Goal: Find specific page/section: Find specific page/section

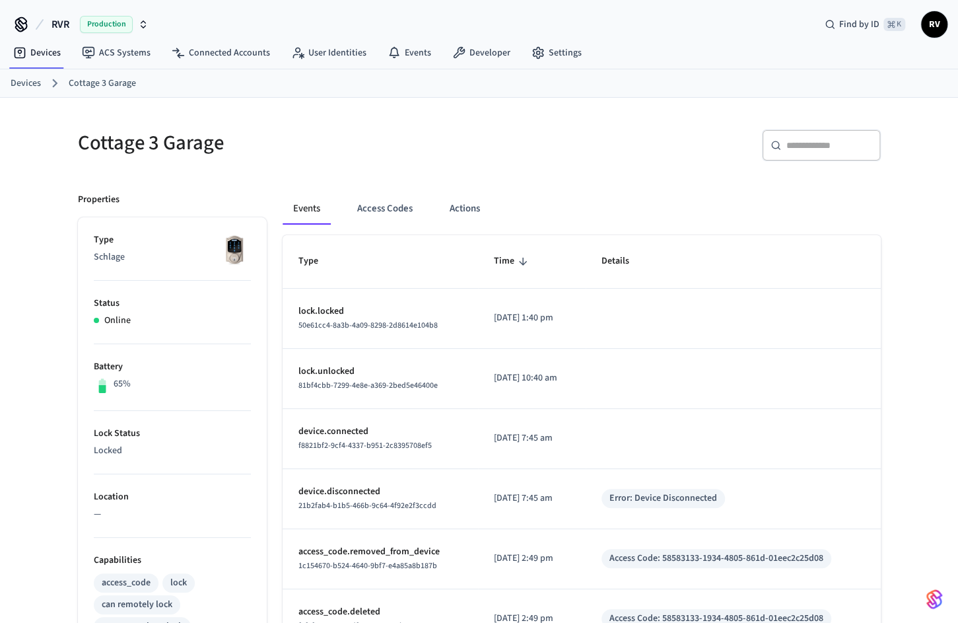
click at [32, 78] on link "Devices" at bounding box center [26, 84] width 30 height 14
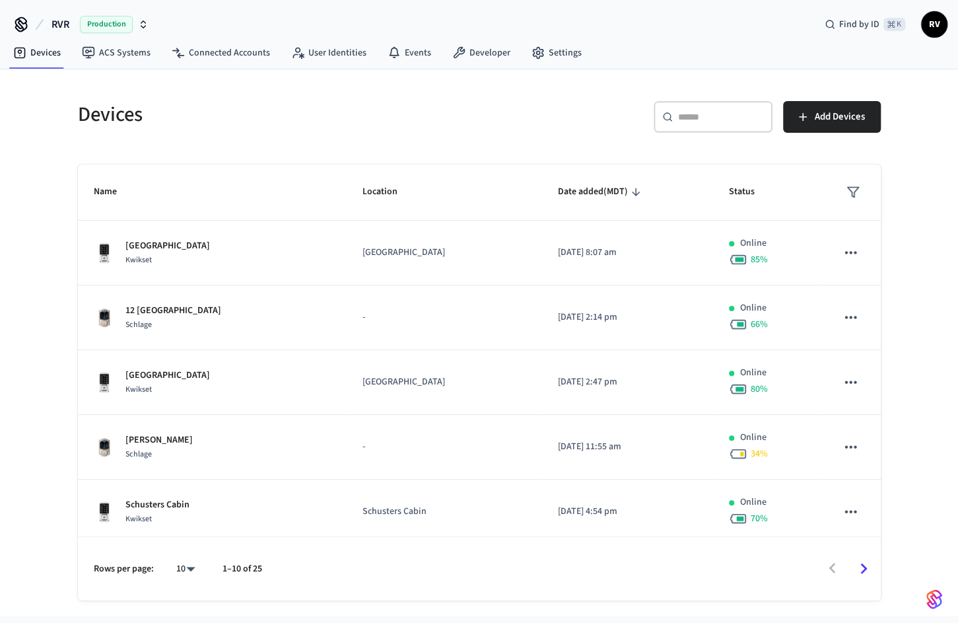
click at [198, 577] on body "RVR Production Find by ID ⌘ K RV Devices ACS Systems Connected Accounts User Id…" at bounding box center [479, 308] width 958 height 616
click at [191, 583] on li "All" at bounding box center [179, 585] width 35 height 35
type input "**"
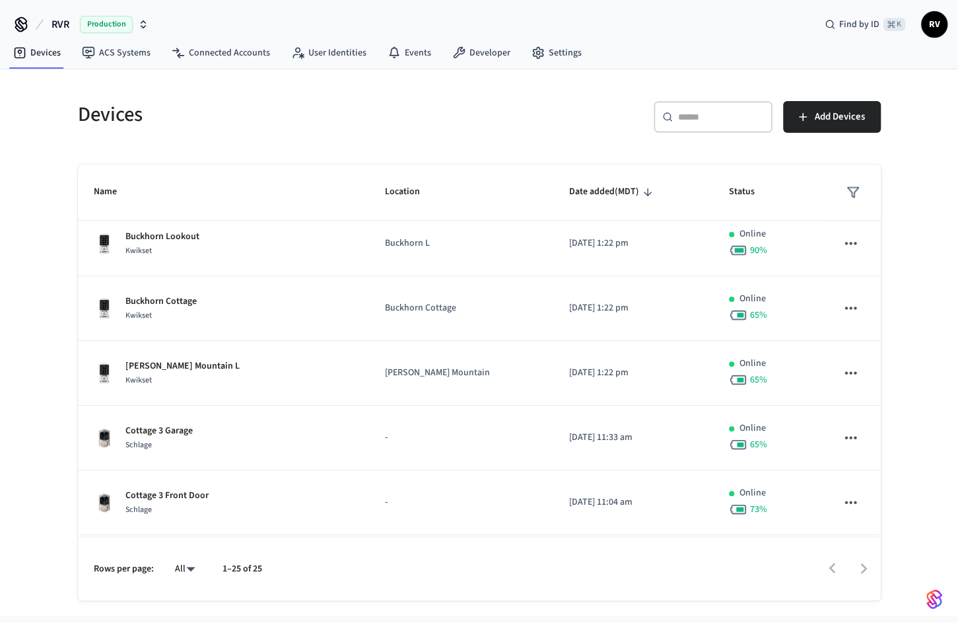
scroll to position [942, 0]
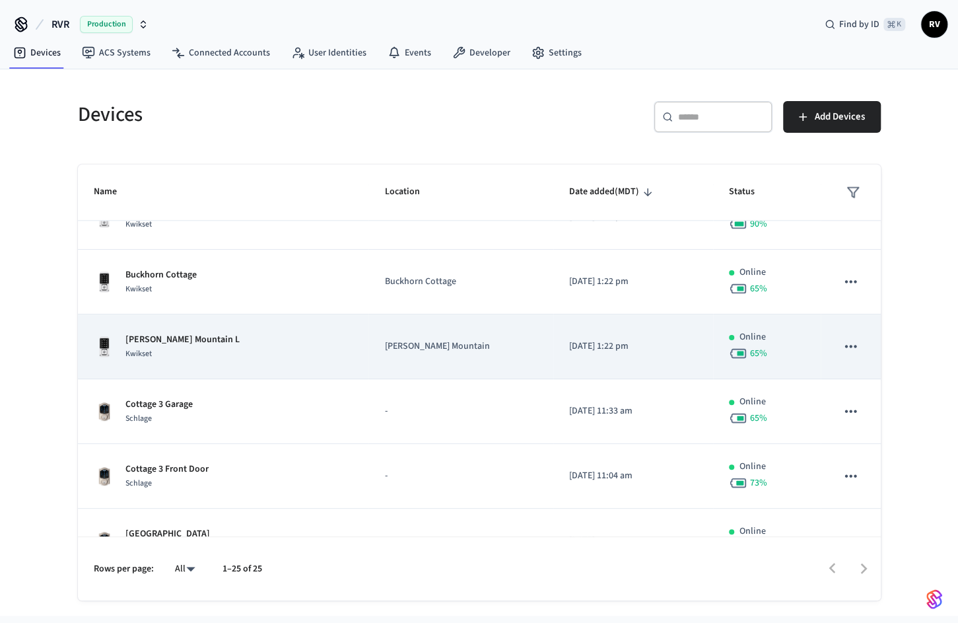
click at [184, 333] on p "[PERSON_NAME] Mountain L" at bounding box center [183, 340] width 114 height 14
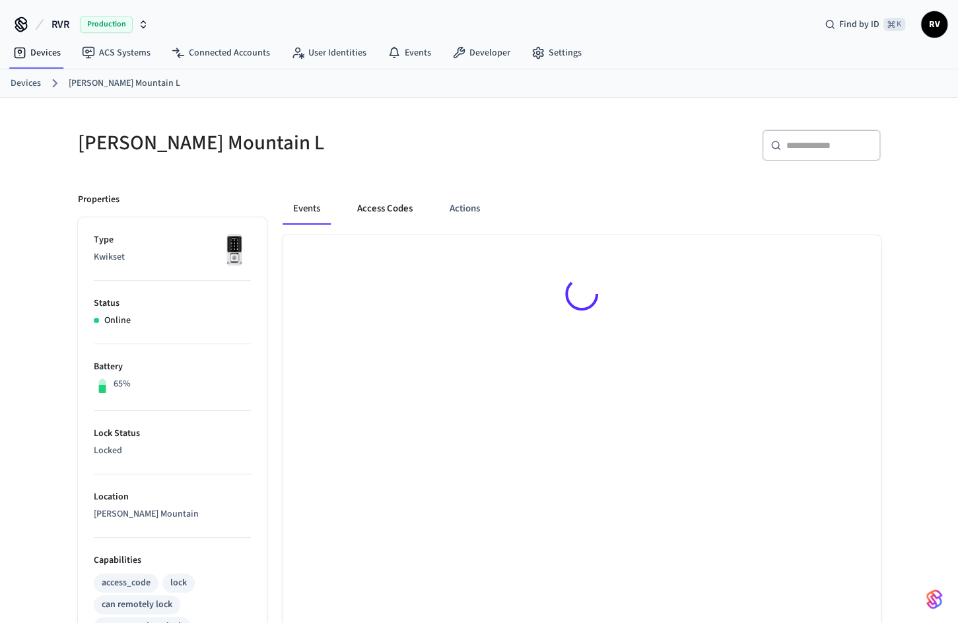
click at [408, 207] on button "Access Codes" at bounding box center [385, 209] width 77 height 32
